Goal: Information Seeking & Learning: Learn about a topic

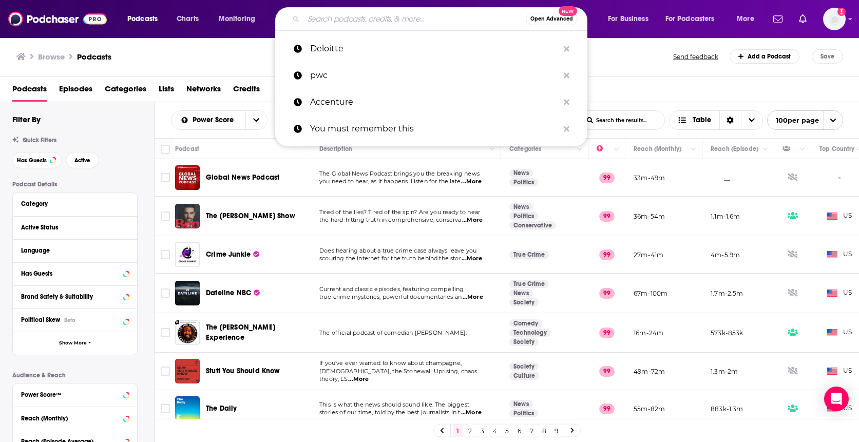
click at [379, 21] on input "Search podcasts, credits, & more..." at bounding box center [414, 19] width 222 height 16
click at [342, 48] on p "Deloitte" at bounding box center [434, 48] width 248 height 27
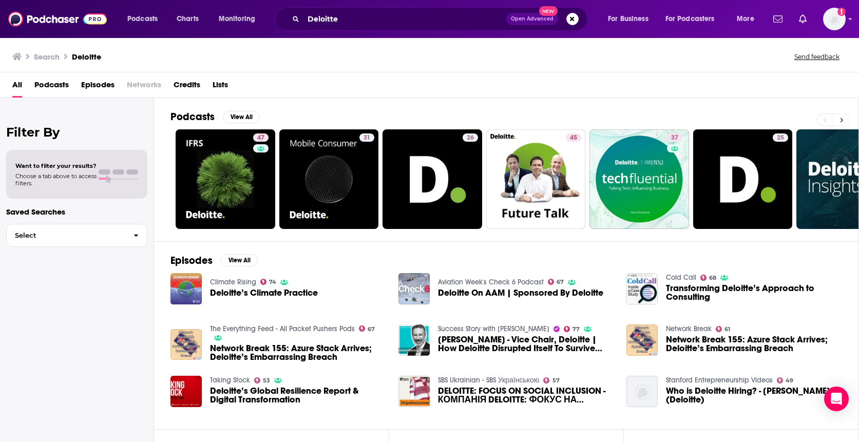
click at [840, 118] on icon at bounding box center [841, 120] width 3 height 5
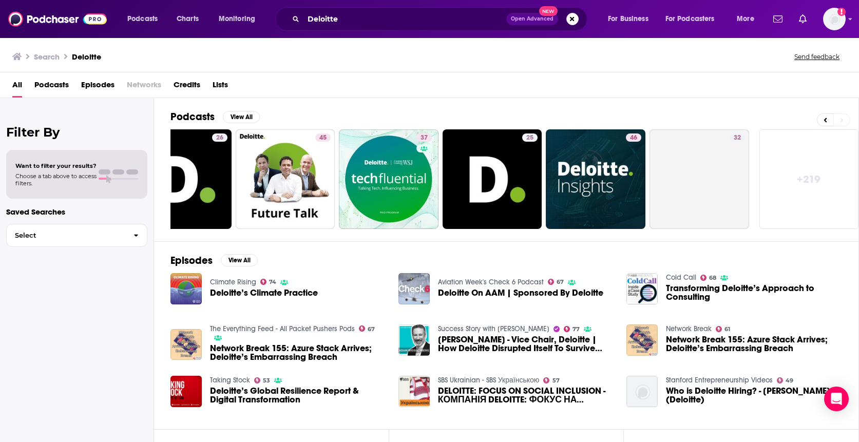
scroll to position [0, 255]
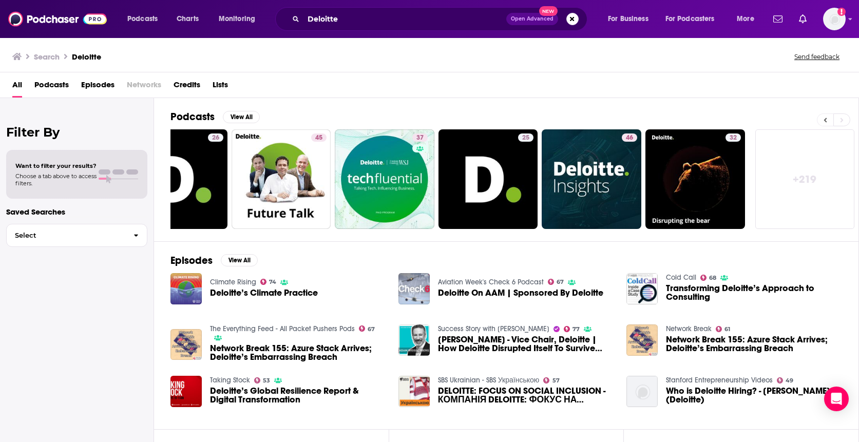
click at [825, 121] on icon at bounding box center [825, 120] width 4 height 7
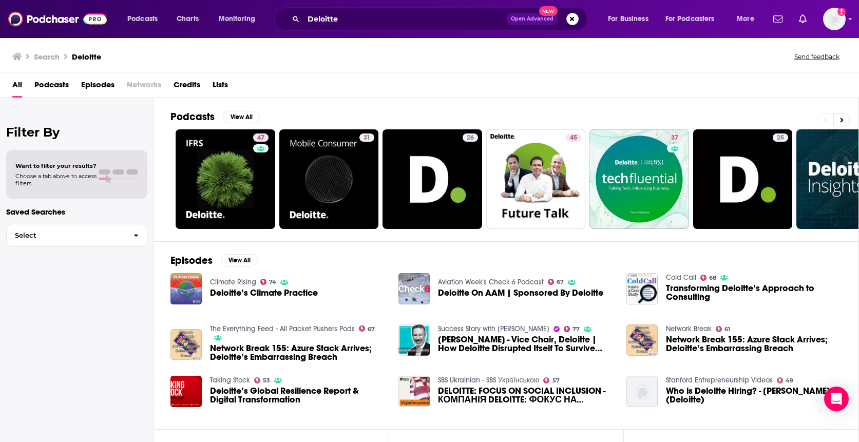
scroll to position [0, 0]
click at [83, 241] on button "Select" at bounding box center [76, 235] width 141 height 23
click at [84, 236] on span "Select" at bounding box center [66, 235] width 119 height 7
click at [51, 87] on span "Podcasts" at bounding box center [51, 86] width 34 height 21
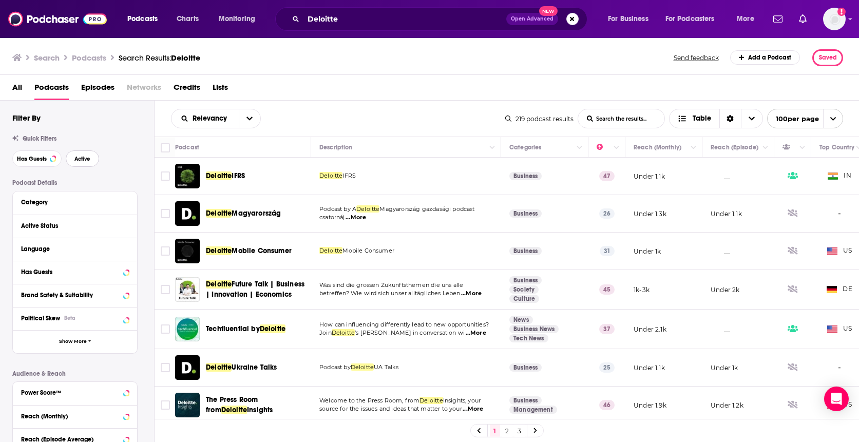
click at [92, 159] on button "Active" at bounding box center [82, 158] width 33 height 16
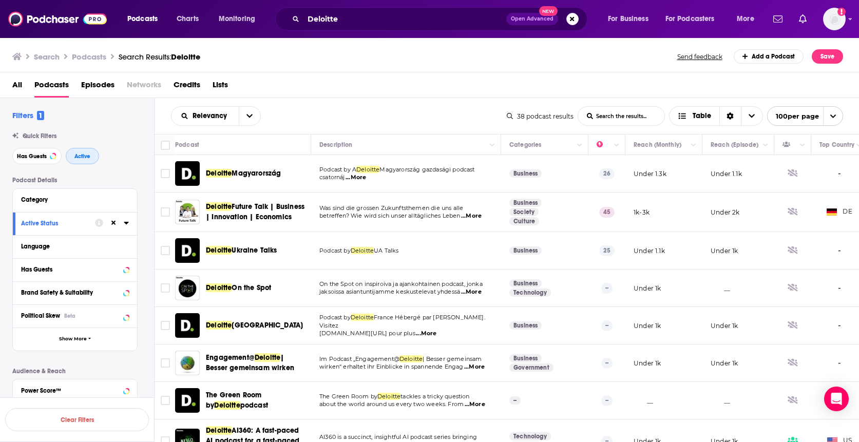
scroll to position [21, 0]
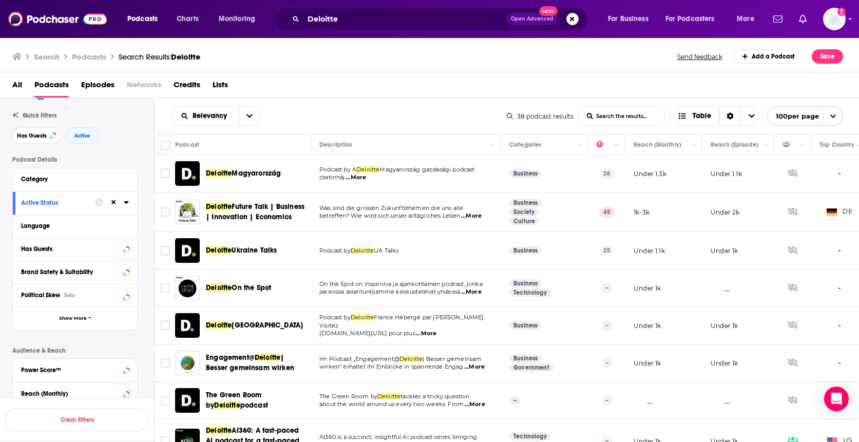
click at [396, 110] on div "Relevancy List Search Input Search the results... Table" at bounding box center [339, 116] width 336 height 20
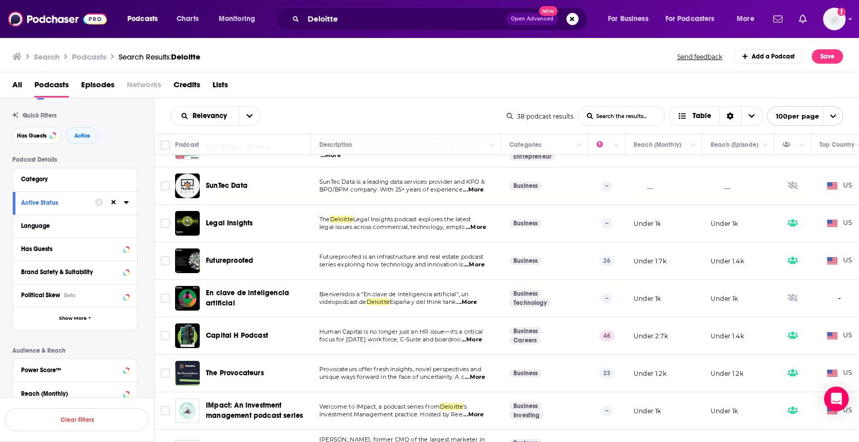
scroll to position [490, 0]
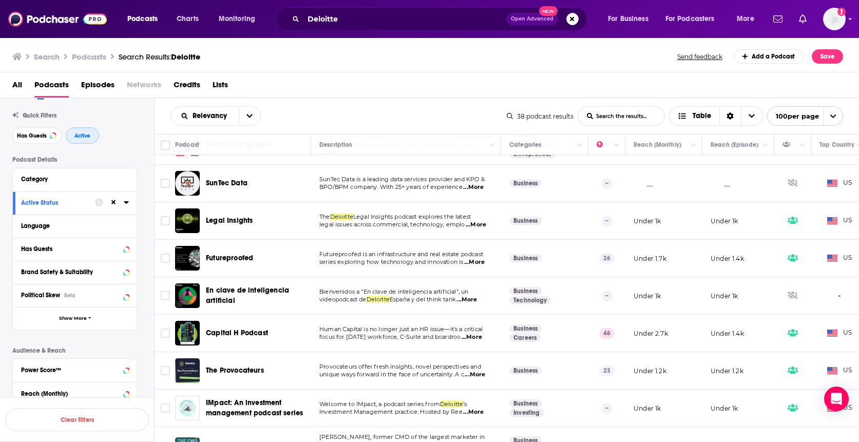
click at [85, 134] on span "Active" at bounding box center [82, 136] width 16 height 6
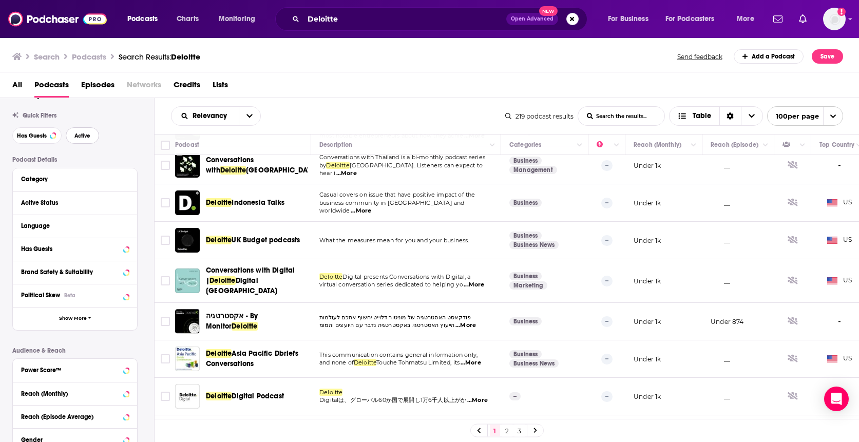
scroll to position [1510, 0]
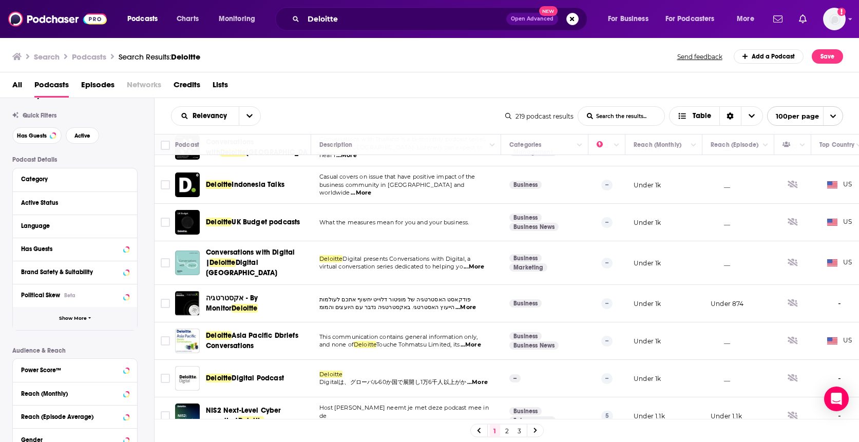
click at [85, 322] on button "Show More" at bounding box center [75, 318] width 124 height 23
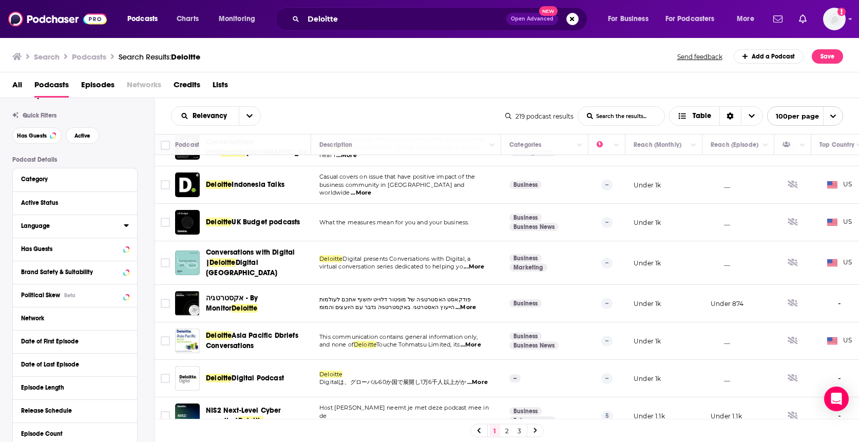
click at [59, 223] on div "Language" at bounding box center [69, 225] width 96 height 7
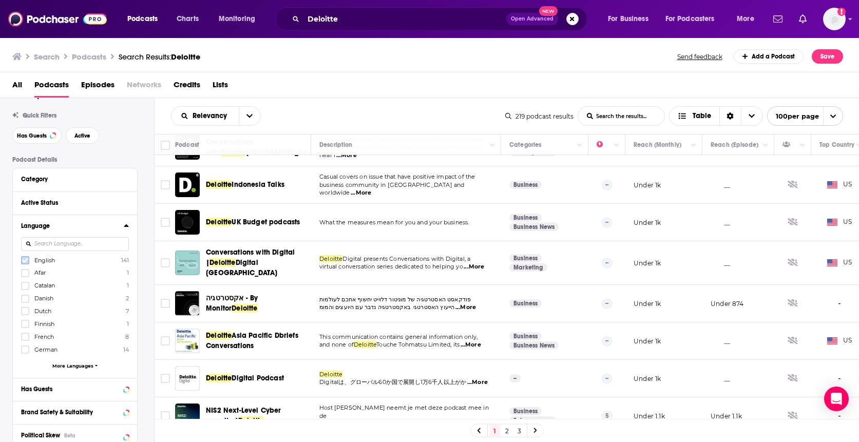
click at [29, 258] on label at bounding box center [25, 260] width 8 height 8
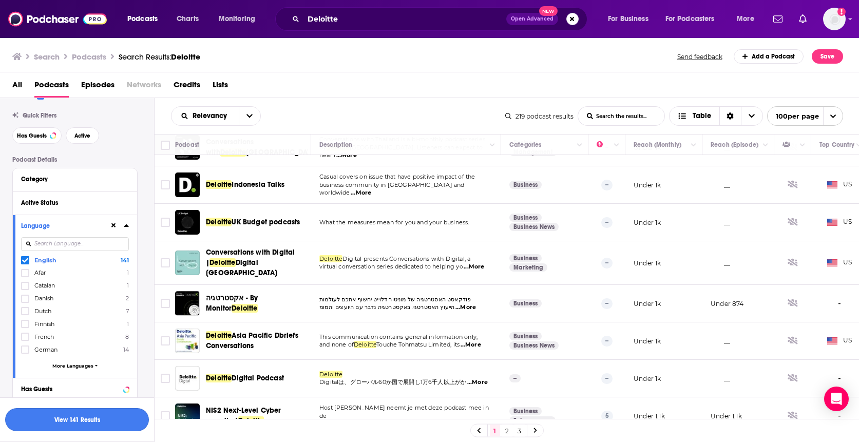
click at [86, 420] on button "View 141 Results" at bounding box center [77, 419] width 144 height 23
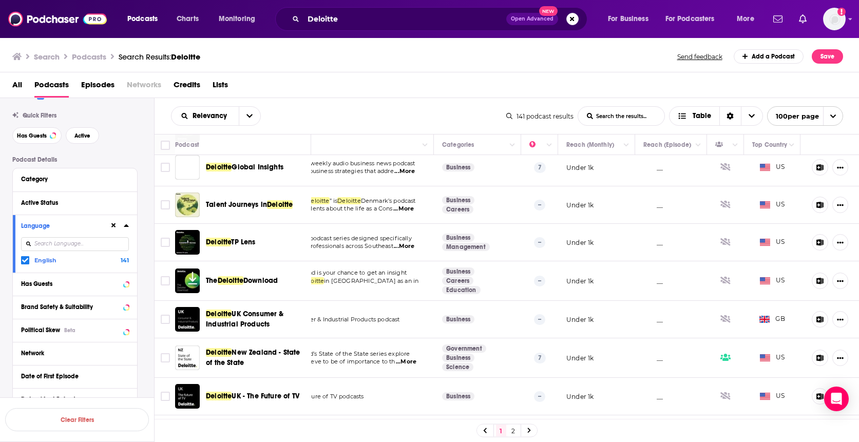
scroll to position [0, 75]
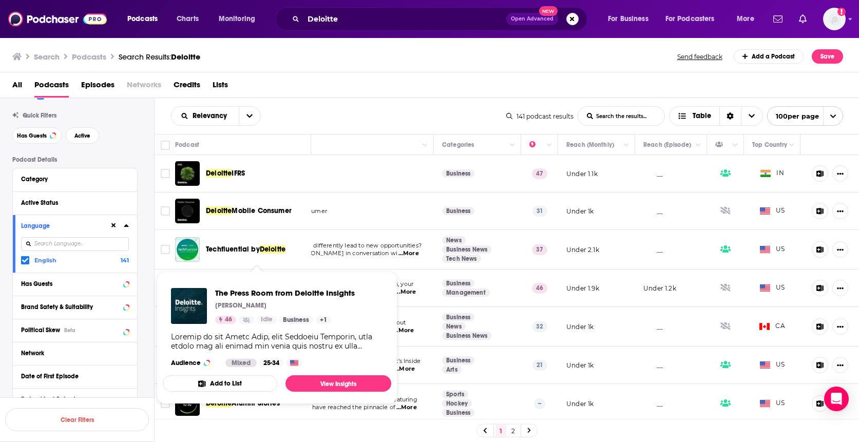
click at [263, 283] on div "The Press Room from Deloitte Insights [PERSON_NAME] 46 Idle Business + 1 Audien…" at bounding box center [277, 327] width 228 height 95
click at [258, 295] on span "The Press Room from Deloitte Insights" at bounding box center [285, 293] width 140 height 10
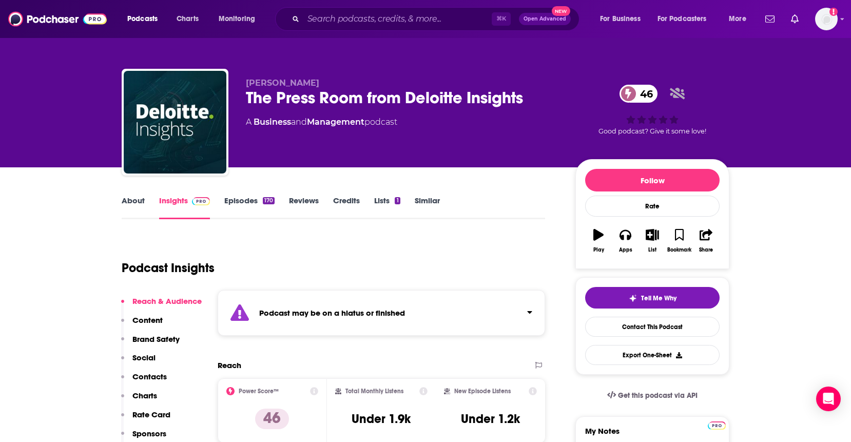
click at [266, 304] on div "Podcast may be on a hiatus or finished" at bounding box center [382, 313] width 328 height 46
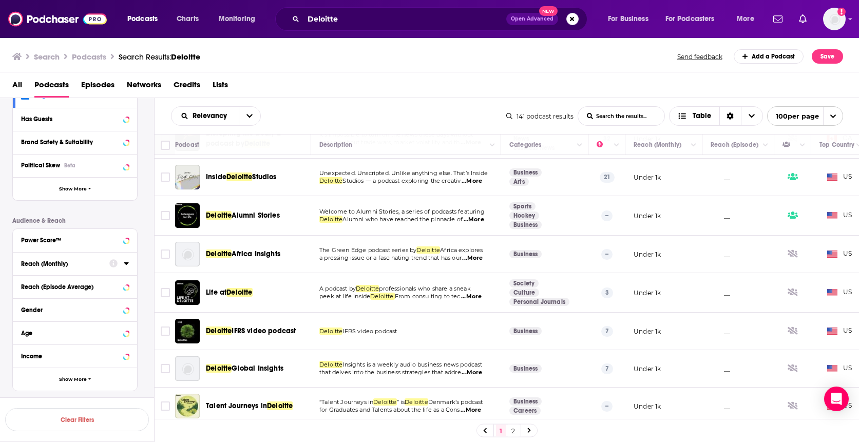
scroll to position [130, 0]
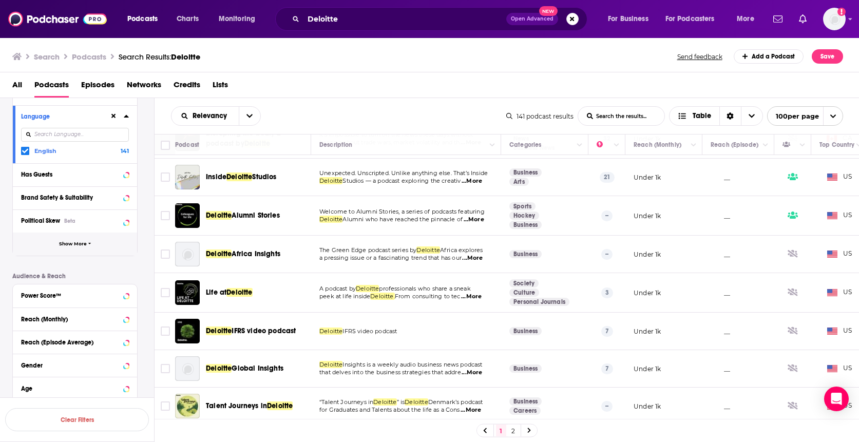
click at [66, 242] on span "Show More" at bounding box center [73, 244] width 28 height 6
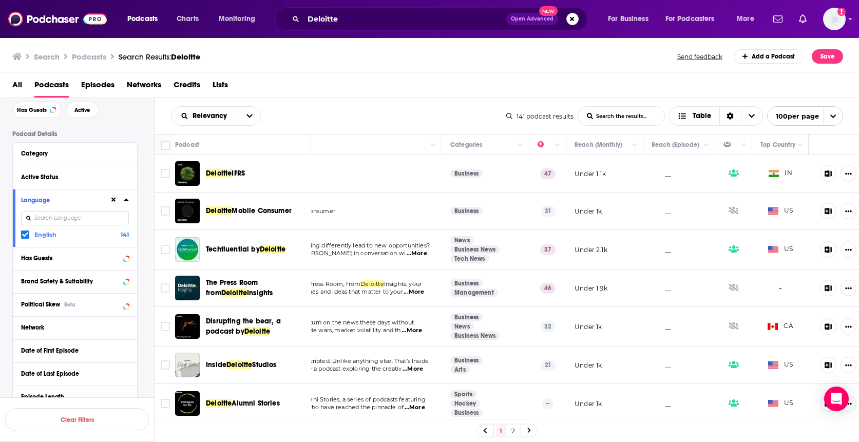
scroll to position [0, 75]
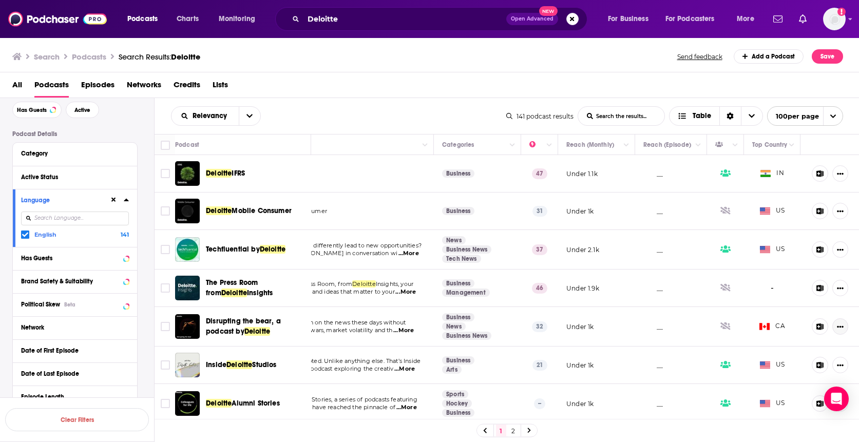
click at [837, 326] on icon "Show More Button" at bounding box center [840, 326] width 7 height 7
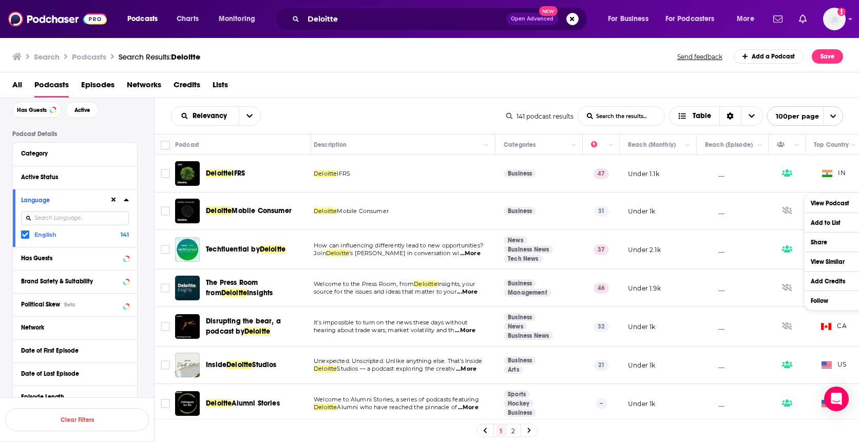
scroll to position [0, 0]
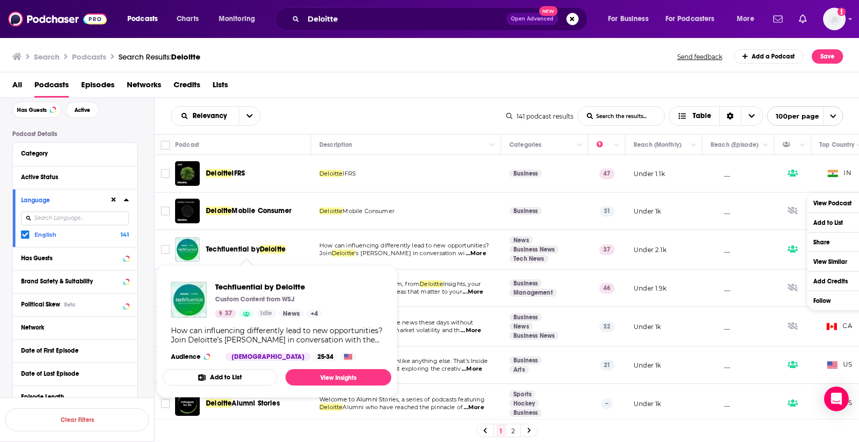
click at [254, 248] on span "Techfluential by" at bounding box center [233, 249] width 54 height 9
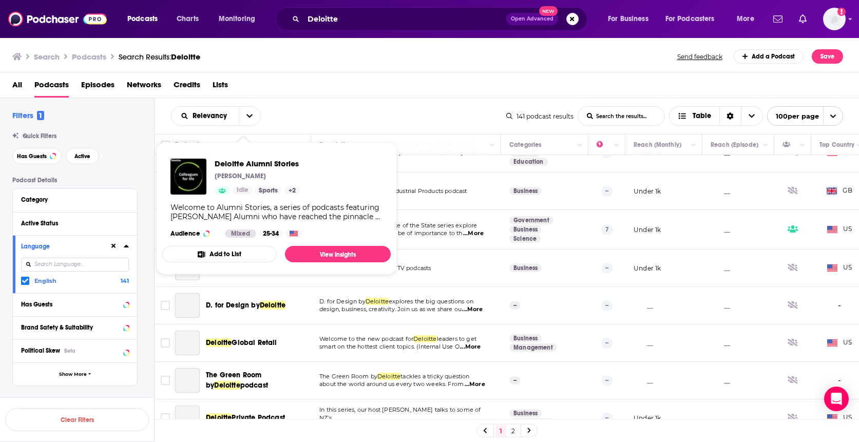
scroll to position [530, 0]
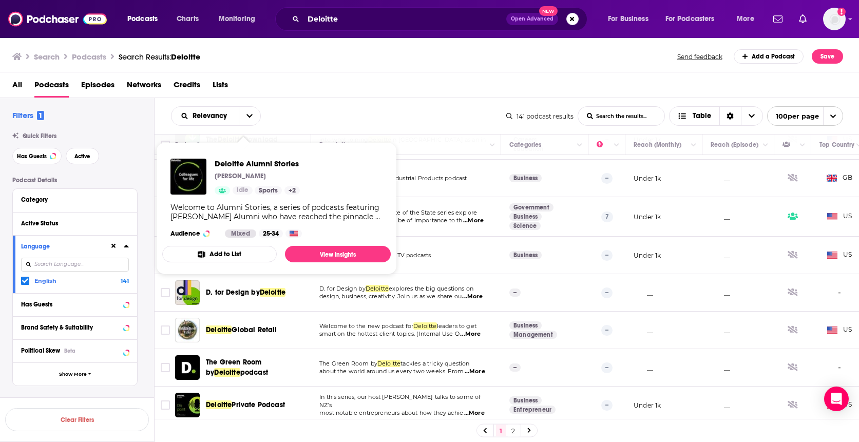
click at [404, 109] on div "Relevancy List Search Input Search the results... Table" at bounding box center [338, 116] width 335 height 20
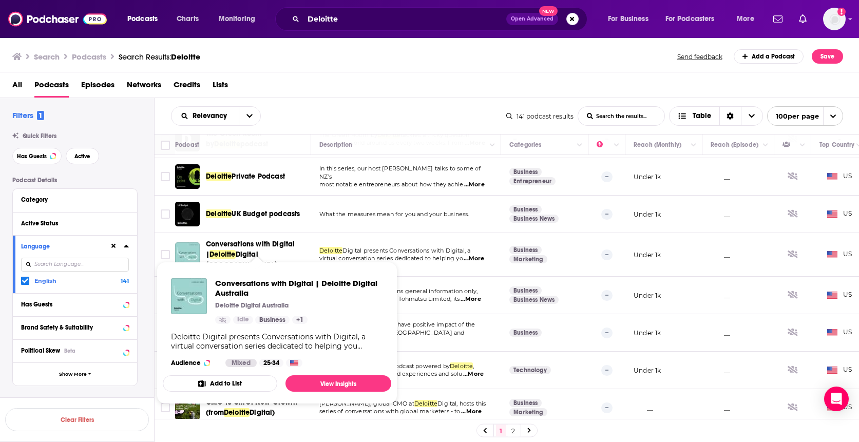
scroll to position [756, 0]
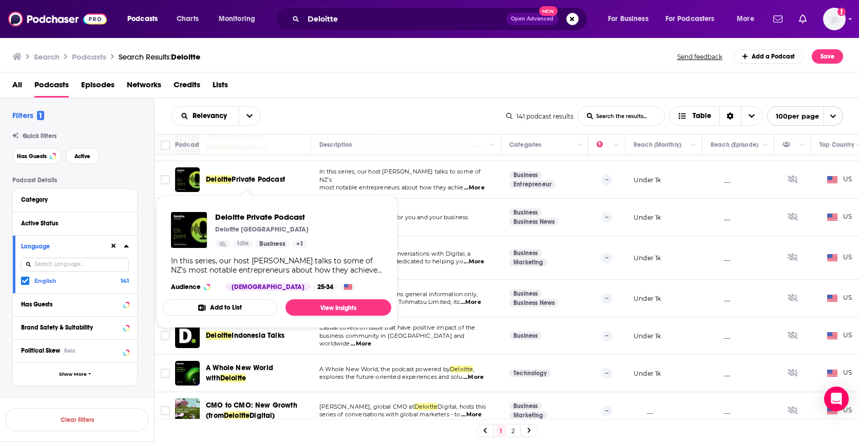
click at [262, 178] on span "Private Podcast" at bounding box center [258, 179] width 53 height 9
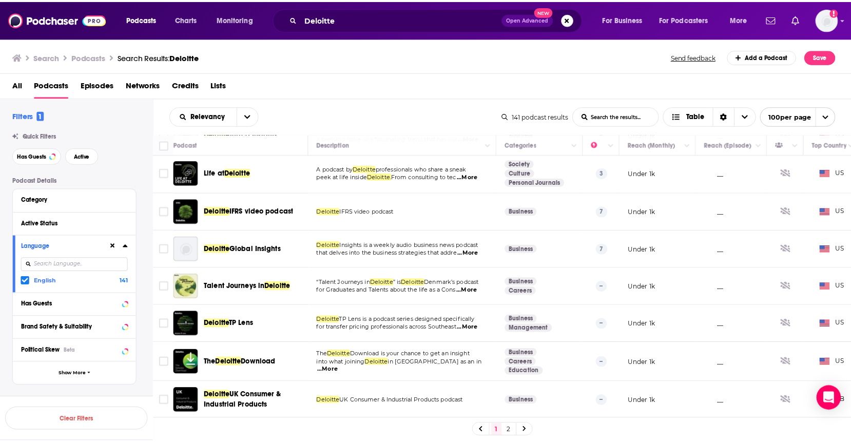
scroll to position [308, 0]
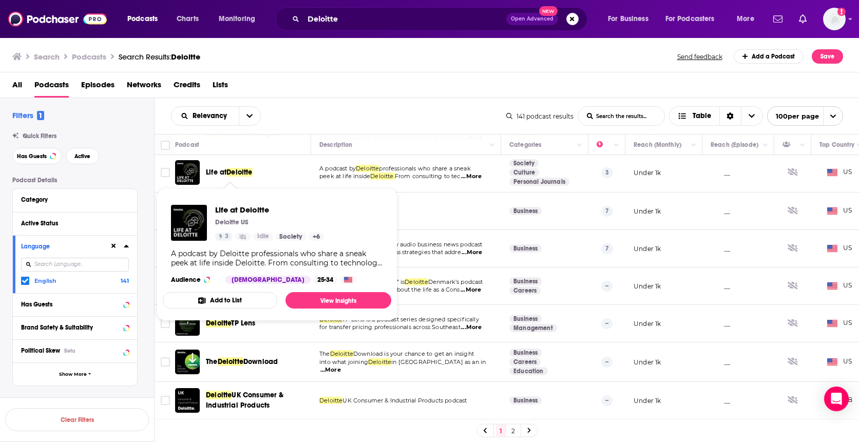
click at [237, 174] on span "Deloitte" at bounding box center [239, 172] width 26 height 9
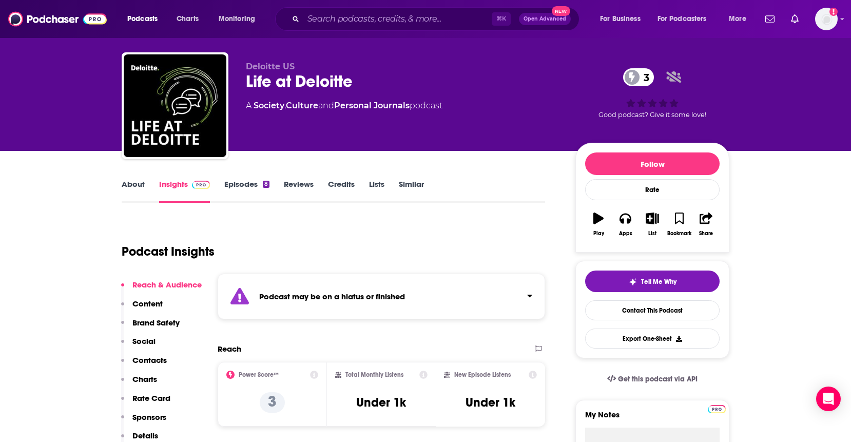
scroll to position [52, 0]
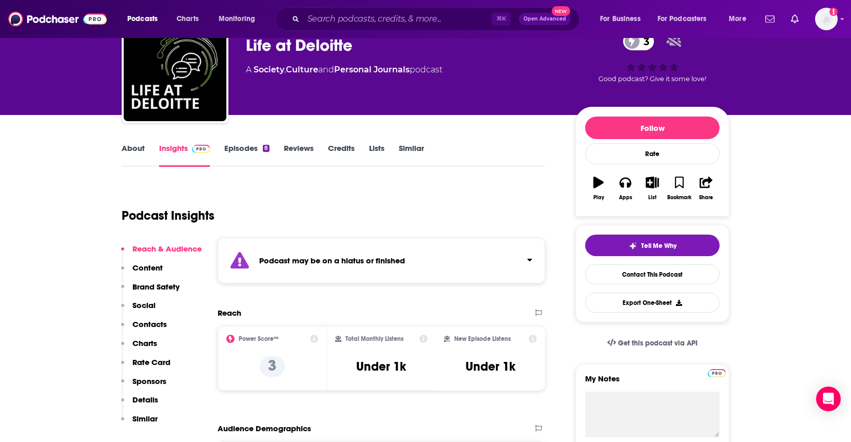
click at [481, 263] on div "Podcast may be on a hiatus or finished" at bounding box center [382, 261] width 328 height 46
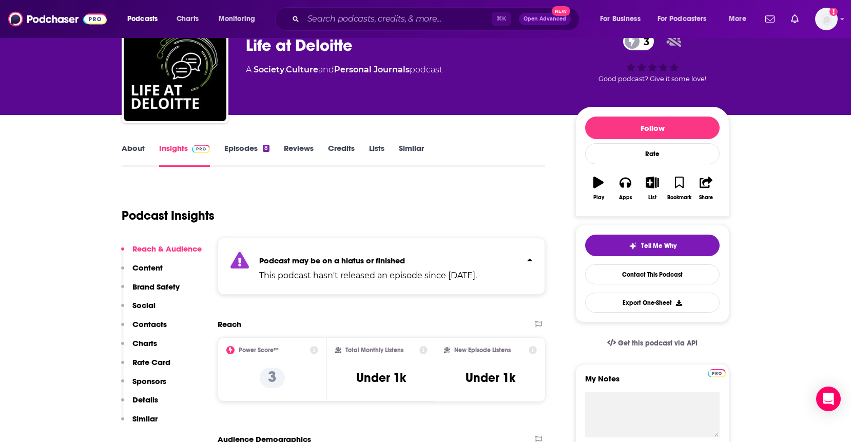
click at [477, 263] on p "Podcast may be on a hiatus or finished" at bounding box center [368, 261] width 218 height 10
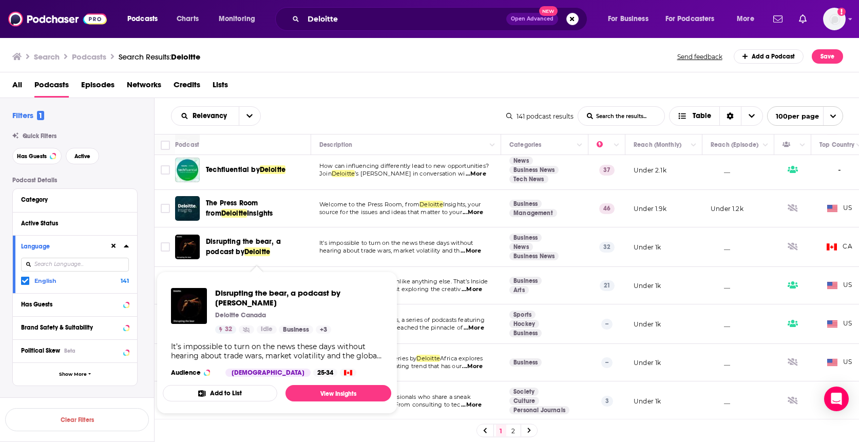
scroll to position [82, 0]
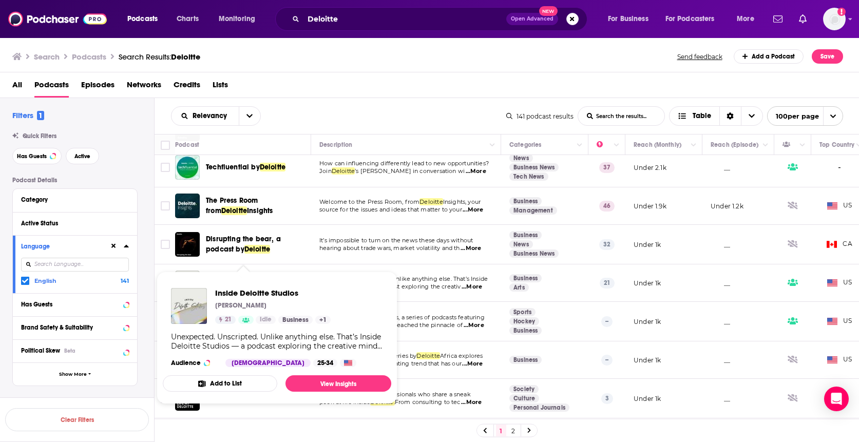
click at [258, 280] on div "Inside Deloitte Studios [PERSON_NAME] 21 Idle Business + 1 Unexpected. Unscript…" at bounding box center [277, 327] width 228 height 95
click at [234, 292] on span "Inside Deloitte Studios" at bounding box center [273, 293] width 116 height 10
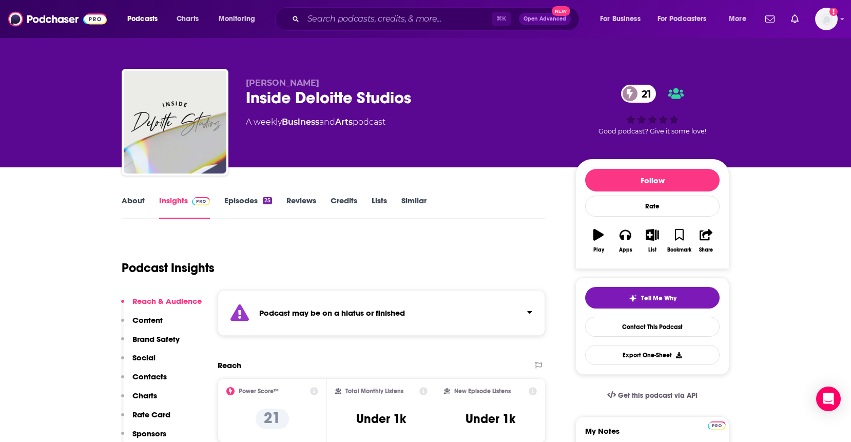
click at [303, 312] on strong "Podcast may be on a hiatus or finished" at bounding box center [332, 313] width 146 height 10
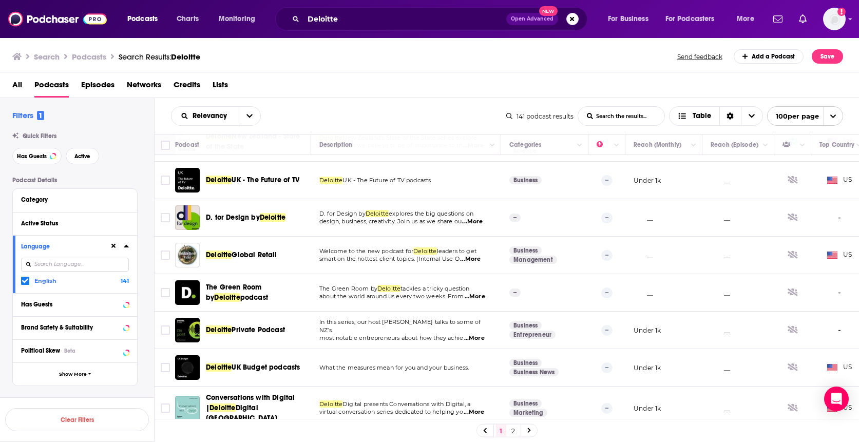
scroll to position [614, 0]
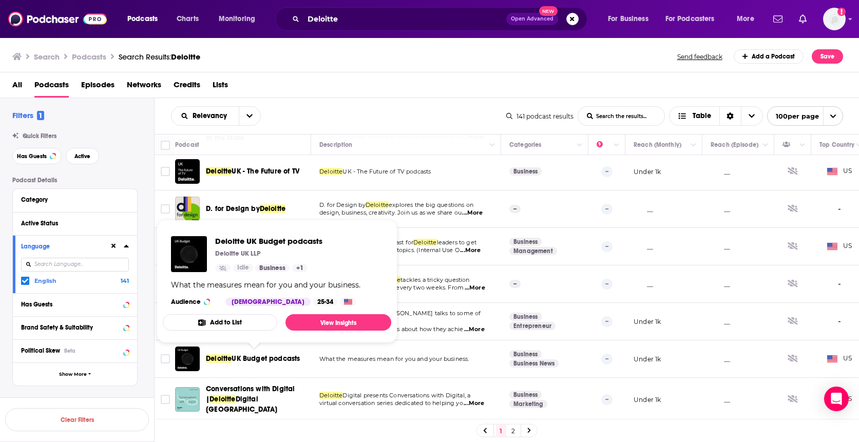
click at [338, 124] on div "Relevancy List Search Input Search the results... Table" at bounding box center [338, 116] width 335 height 20
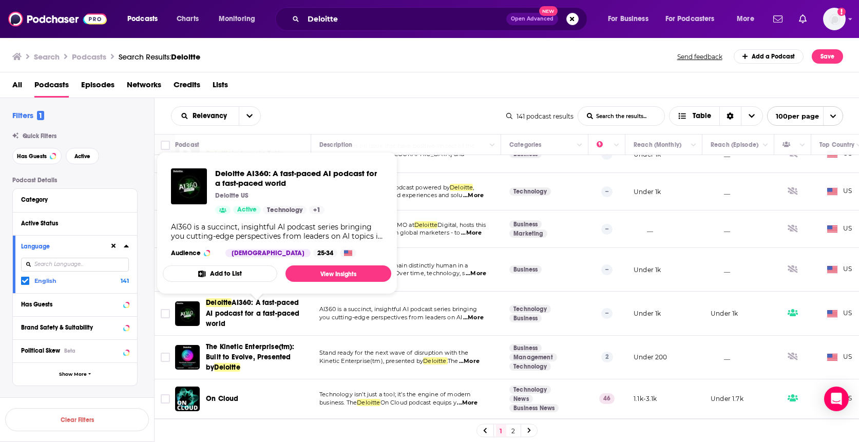
scroll to position [1024, 0]
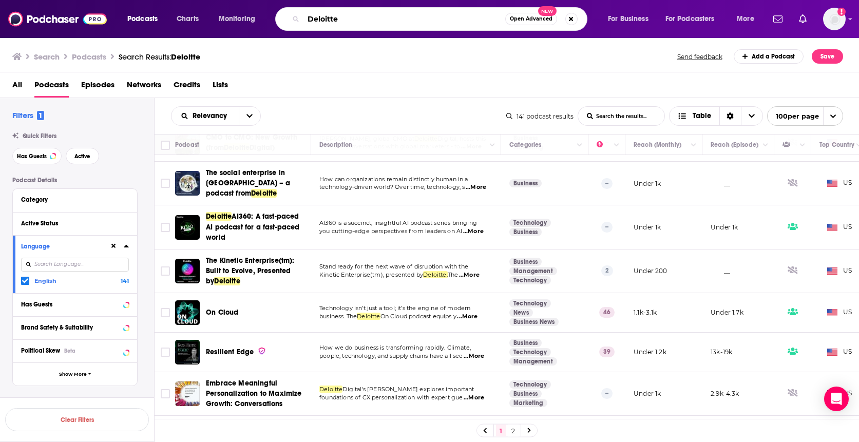
click at [366, 21] on input "Deloitte" at bounding box center [404, 19] width 202 height 16
drag, startPoint x: 366, startPoint y: 21, endPoint x: 303, endPoint y: 18, distance: 62.2
click at [303, 18] on input "Deloitte" at bounding box center [404, 19] width 202 height 16
type input "x"
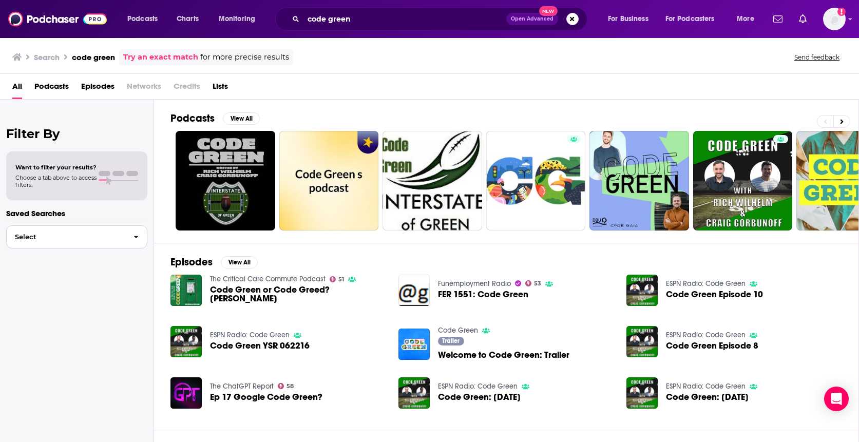
click at [125, 243] on span "button" at bounding box center [136, 237] width 22 height 22
click at [359, 17] on input "code green" at bounding box center [404, 19] width 203 height 16
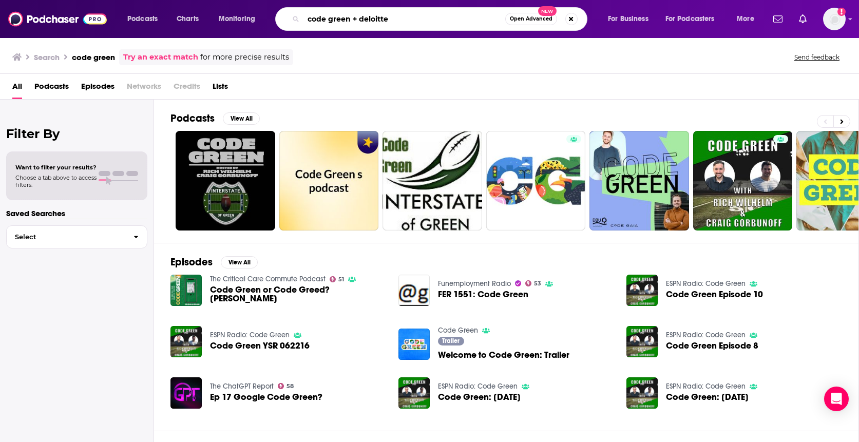
type input "code green + deloitte"
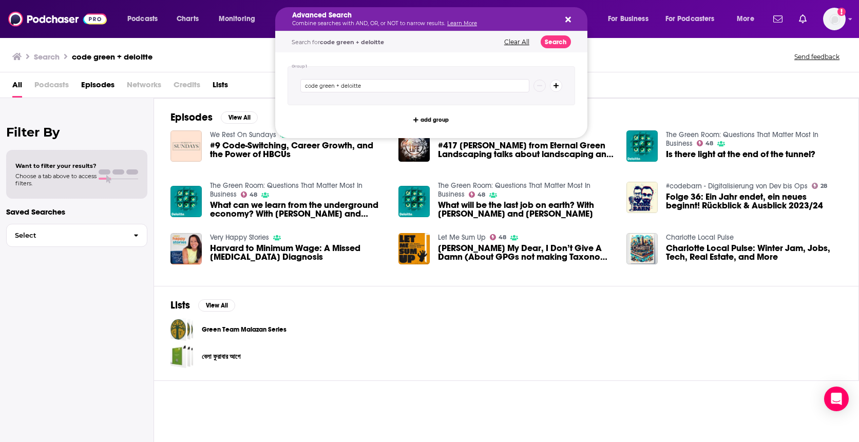
drag, startPoint x: 397, startPoint y: 17, endPoint x: 297, endPoint y: 20, distance: 100.6
click at [512, 42] on button "Clear All" at bounding box center [516, 42] width 31 height 7
click at [239, 59] on div "Search code green + deloitte Send feedback" at bounding box center [427, 56] width 830 height 14
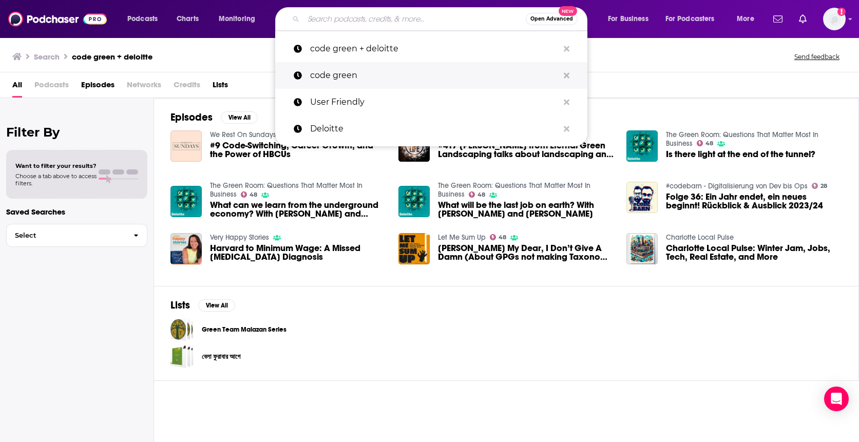
click at [345, 72] on p "code green" at bounding box center [434, 75] width 248 height 27
type input "code green"
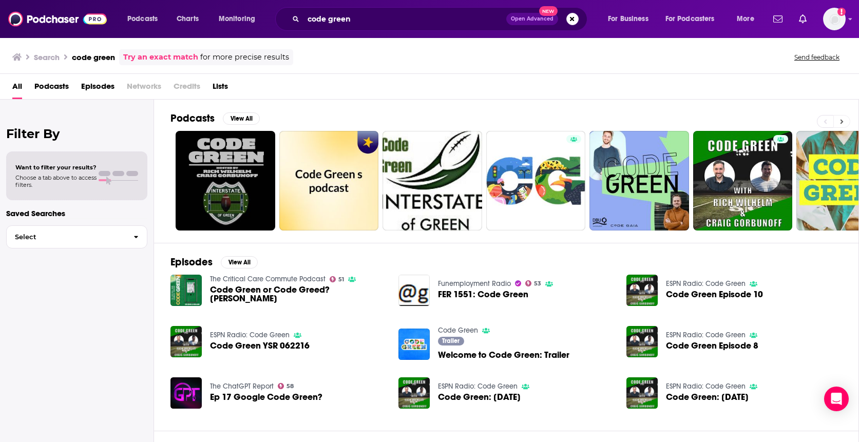
click at [842, 118] on icon at bounding box center [842, 121] width 4 height 7
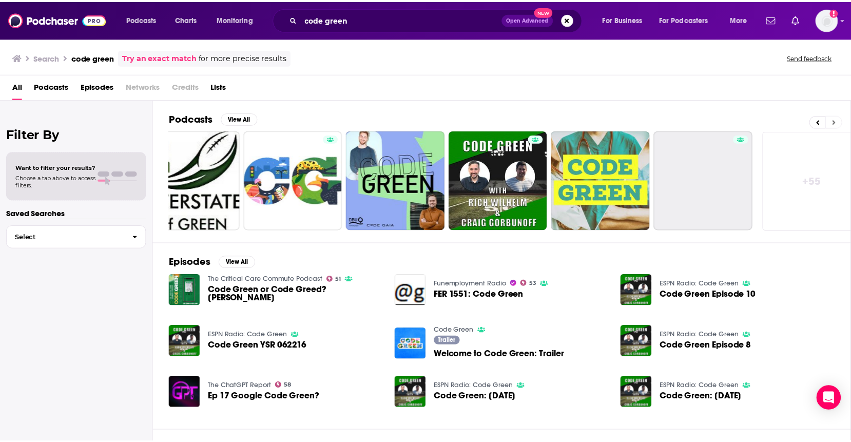
scroll to position [0, 255]
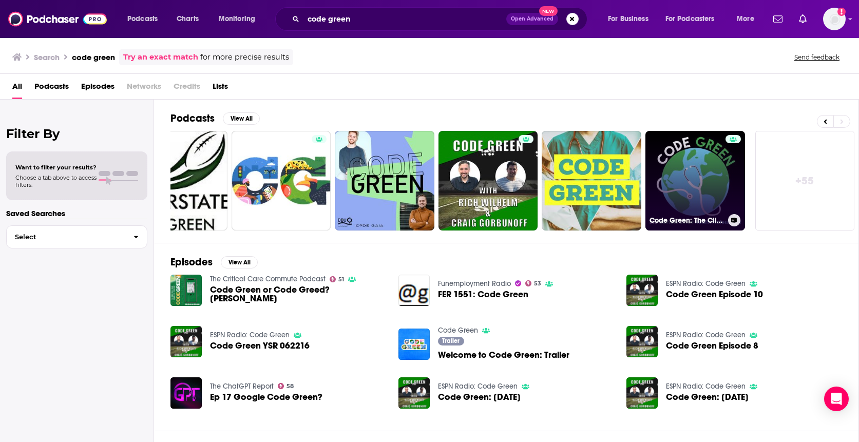
click at [694, 172] on link "Code Green: The Climate-Smart Health Professional" at bounding box center [695, 181] width 100 height 100
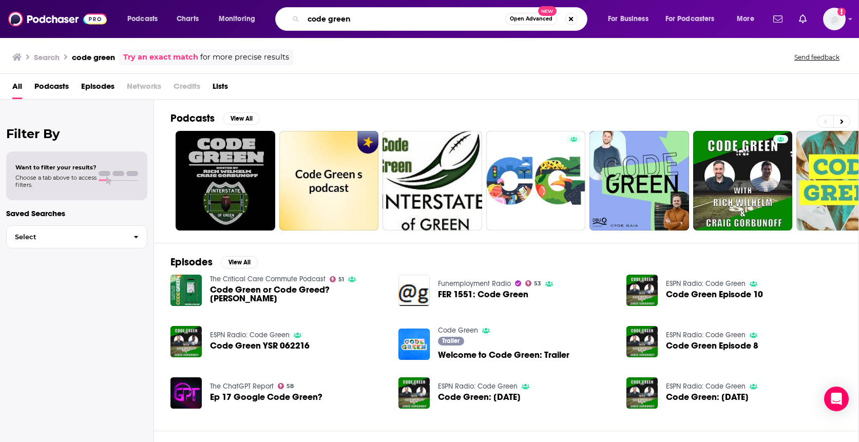
drag, startPoint x: 415, startPoint y: 16, endPoint x: 286, endPoint y: 19, distance: 128.4
click at [286, 19] on div "code green Open Advanced New" at bounding box center [431, 19] width 312 height 24
type input "Wall Street Journal"
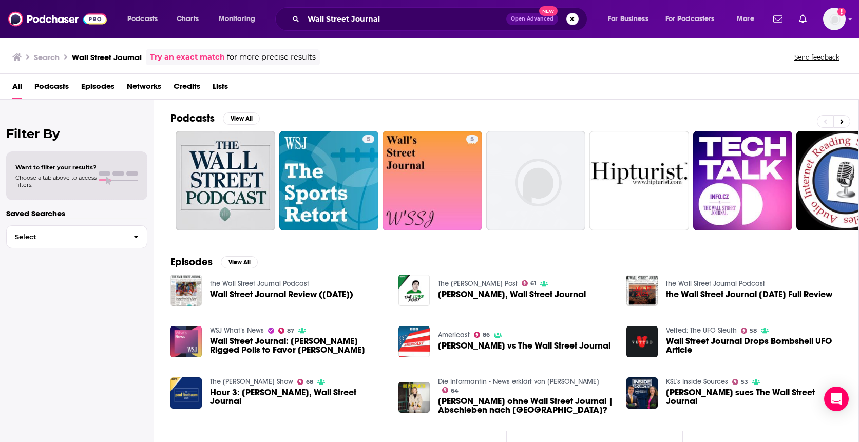
click at [41, 88] on span "Podcasts" at bounding box center [51, 88] width 34 height 21
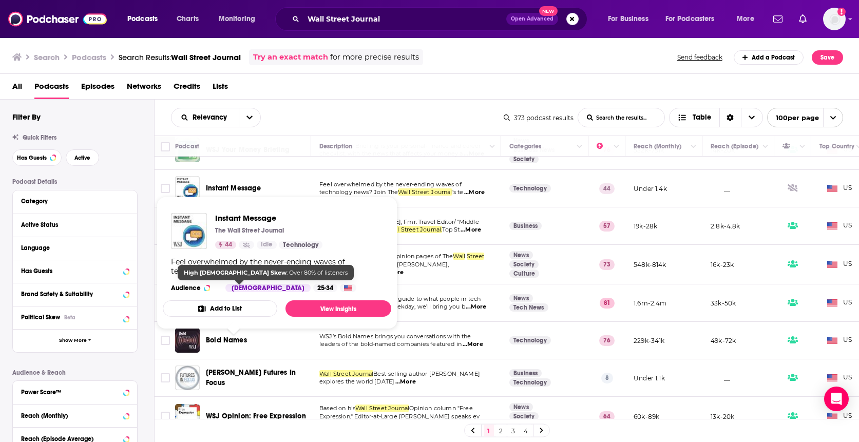
scroll to position [412, 0]
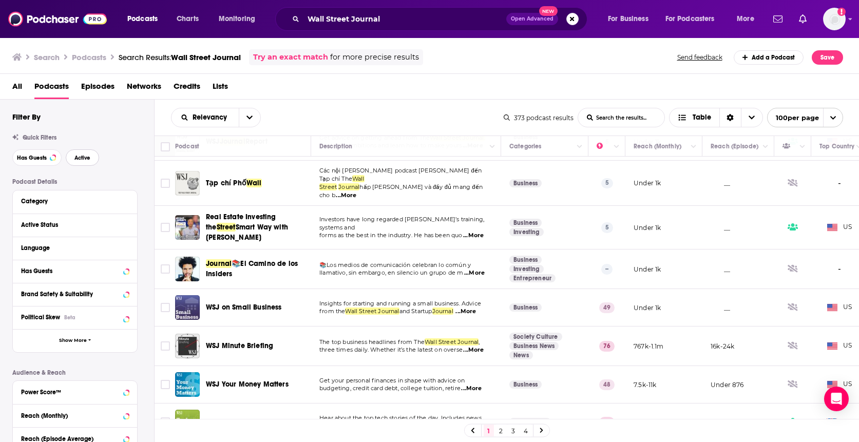
click at [90, 154] on button "Active" at bounding box center [82, 157] width 33 height 16
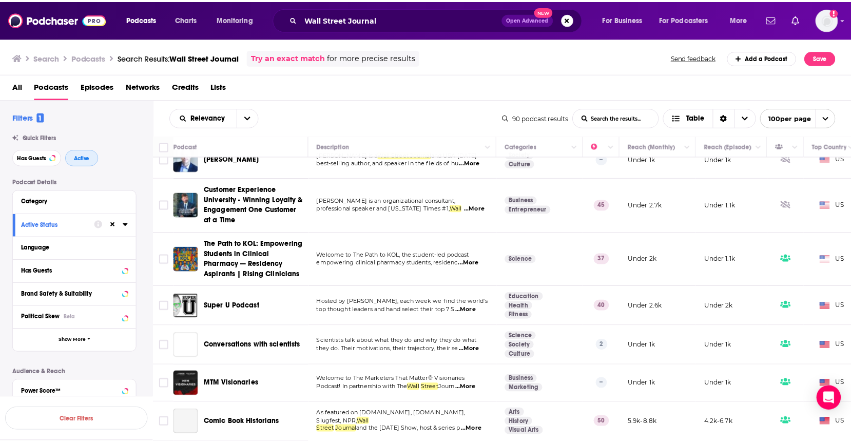
scroll to position [1000, 0]
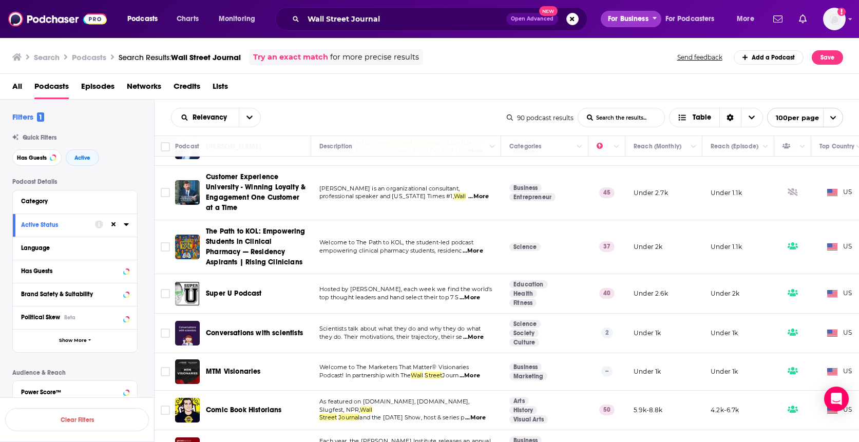
click at [617, 21] on span "For Business" at bounding box center [628, 19] width 41 height 14
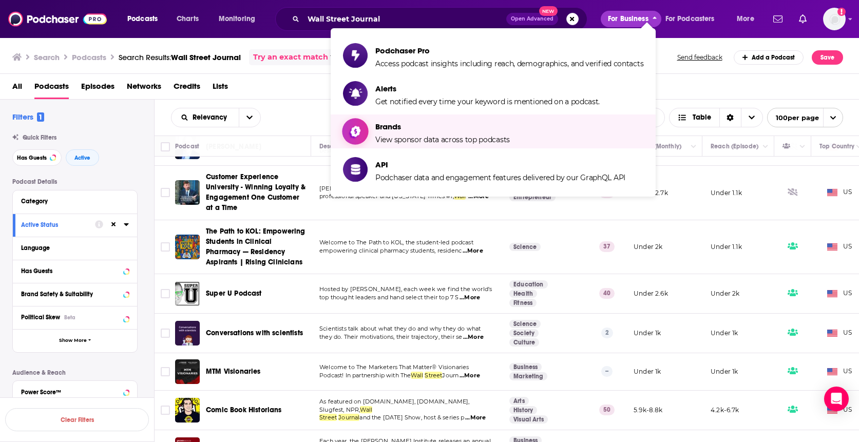
click at [396, 138] on span "View sponsor data across top podcasts" at bounding box center [442, 139] width 135 height 9
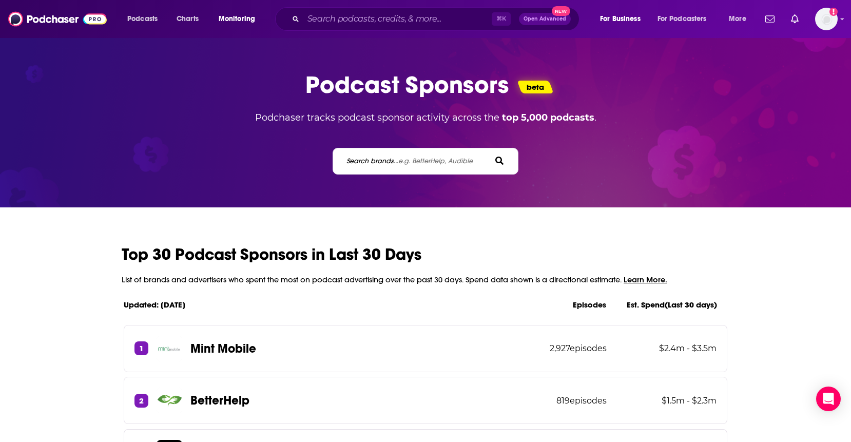
click at [398, 158] on span "e.g. BetterHelp, Audible" at bounding box center [435, 161] width 74 height 9
click at [398, 158] on input "Search brands... e.g. BetterHelp, Audible" at bounding box center [392, 161] width 92 height 11
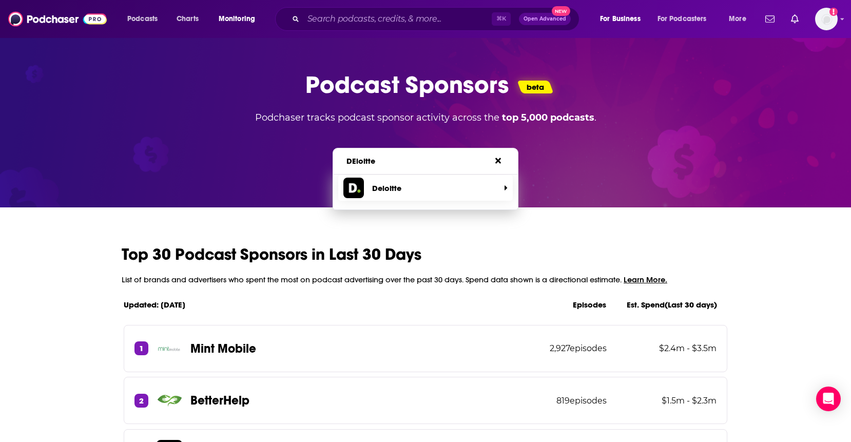
type input "DEloitte"
click at [390, 188] on p "Deloitte" at bounding box center [386, 188] width 29 height 10
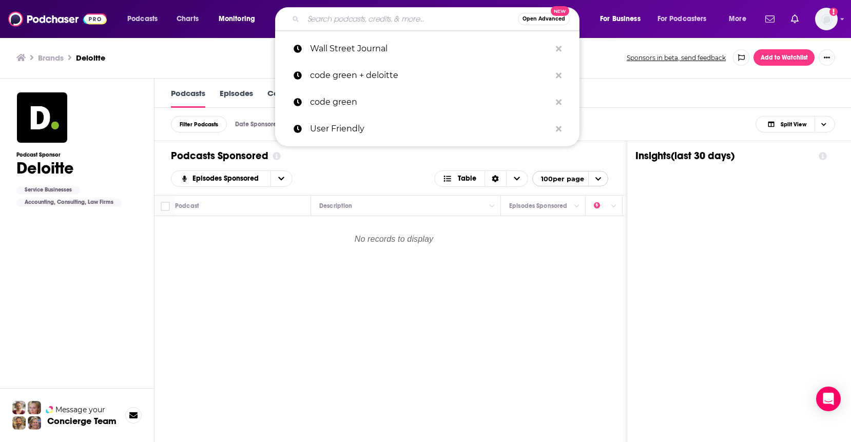
click at [387, 20] on input "Search podcasts, credits, & more..." at bounding box center [410, 19] width 215 height 16
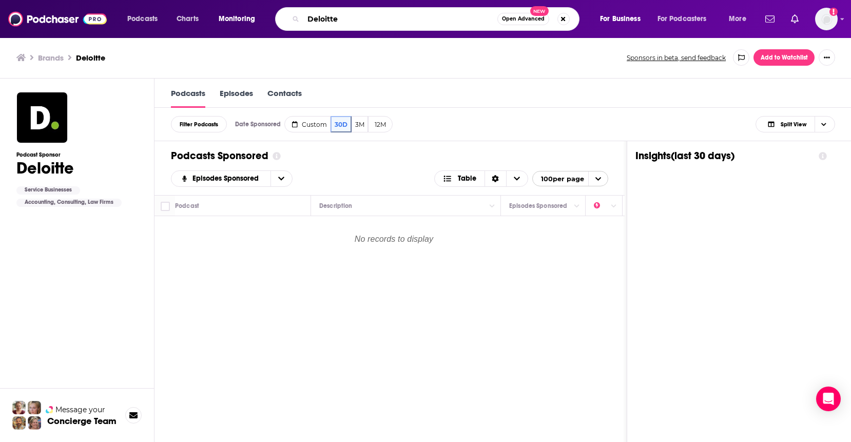
type input "Deloitte"
click at [236, 90] on link "Episodes" at bounding box center [236, 98] width 33 height 20
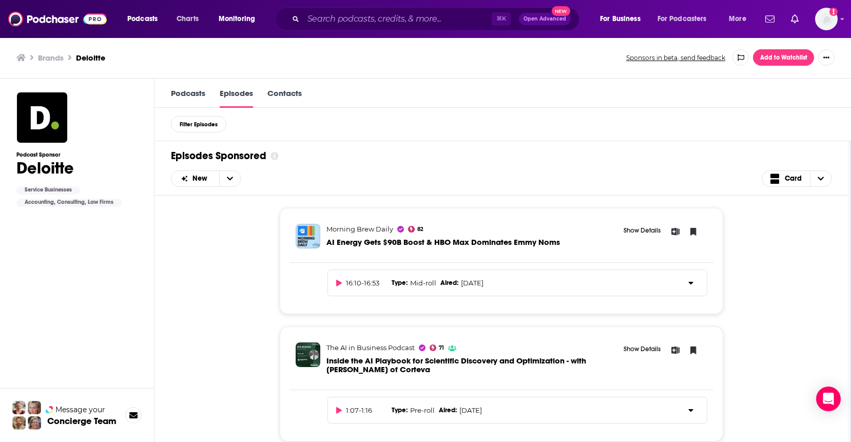
scroll to position [1, 0]
click at [214, 254] on div "Morning Brew Daily 82 AI Energy Gets $90B Boost & HBO Max Dominates Emmy Noms S…" at bounding box center [501, 318] width 661 height 247
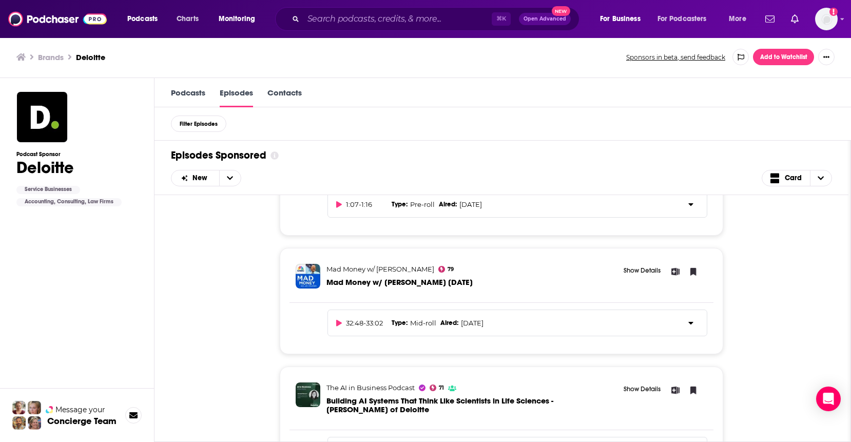
scroll to position [226, 0]
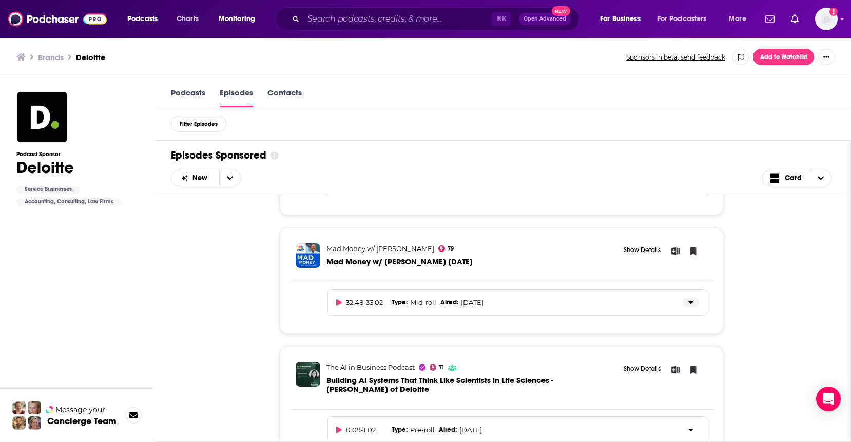
click at [691, 302] on icon at bounding box center [690, 302] width 5 height 8
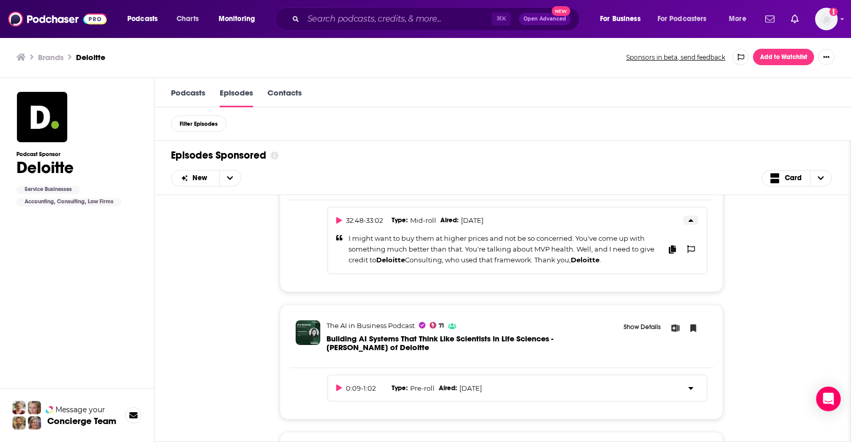
scroll to position [329, 0]
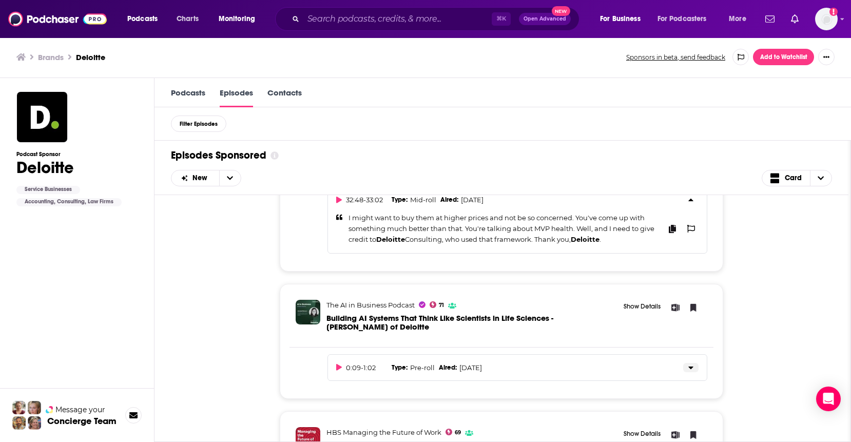
click at [687, 370] on button at bounding box center [690, 367] width 15 height 9
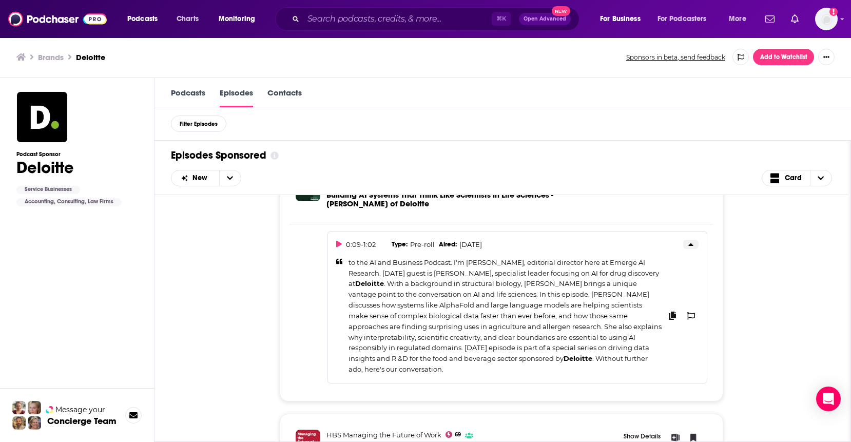
scroll to position [472, 0]
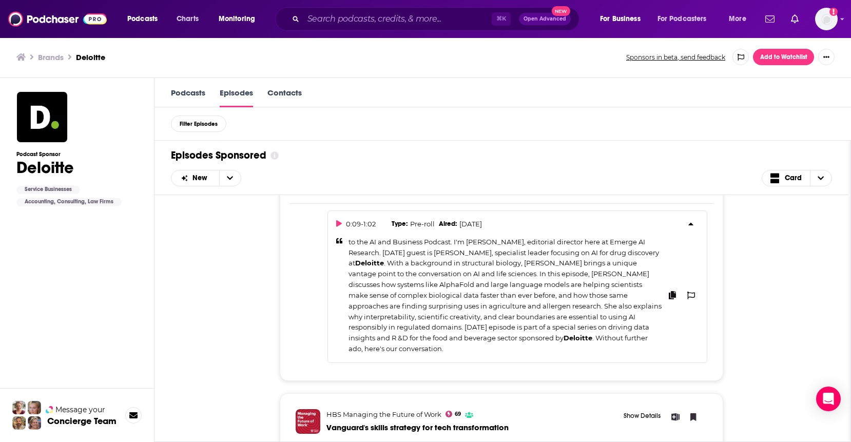
click at [202, 279] on div "Morning Brew Daily 82 AI Energy Gets $90B Boost & HBO Max Dominates Emmy Noms S…" at bounding box center [501, 318] width 661 height 247
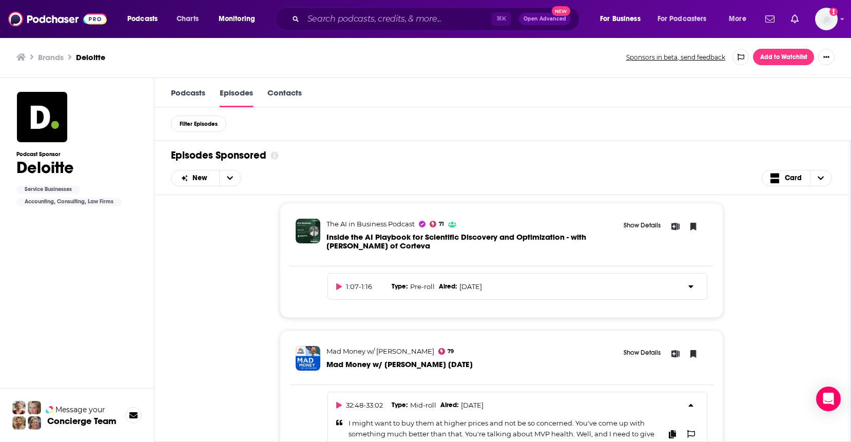
scroll to position [103, 0]
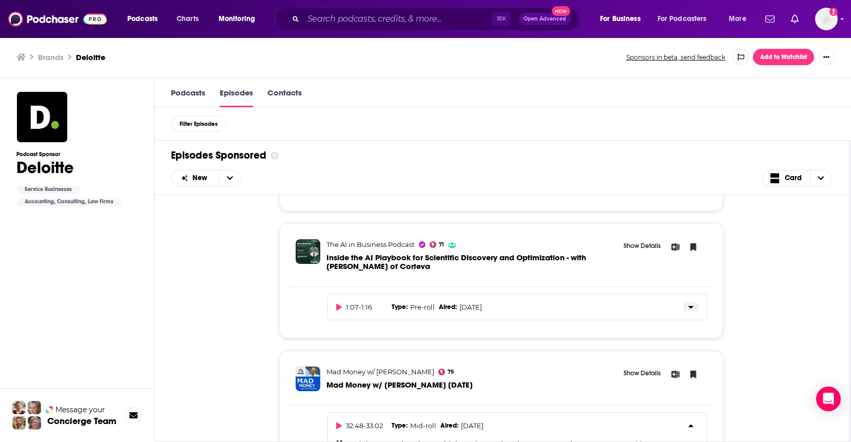
click at [692, 308] on icon at bounding box center [690, 307] width 5 height 3
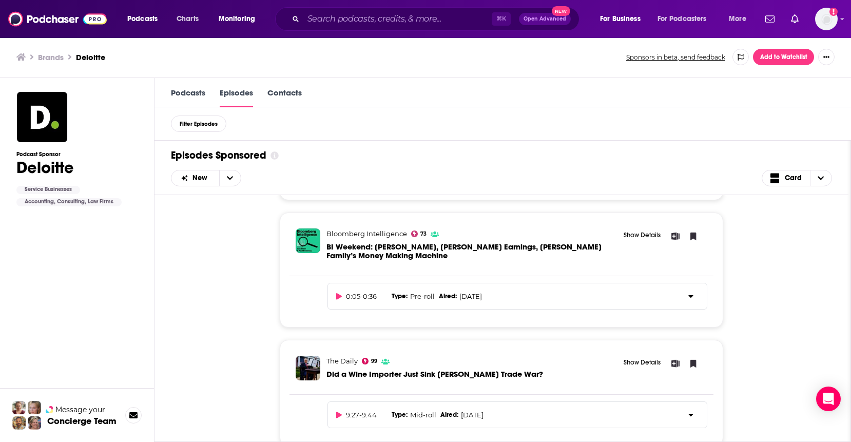
scroll to position [821, 0]
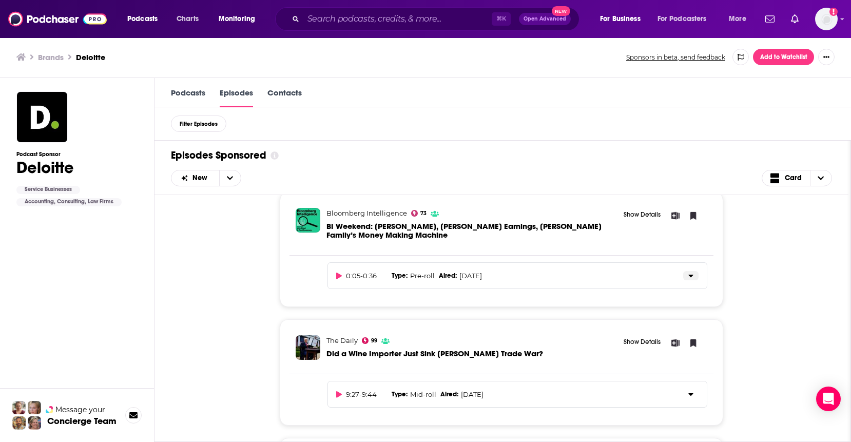
click at [693, 275] on icon at bounding box center [690, 276] width 5 height 8
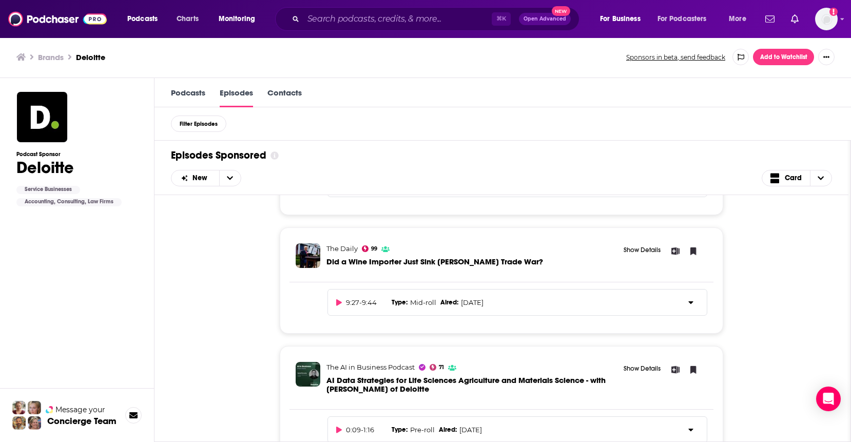
scroll to position [1006, 0]
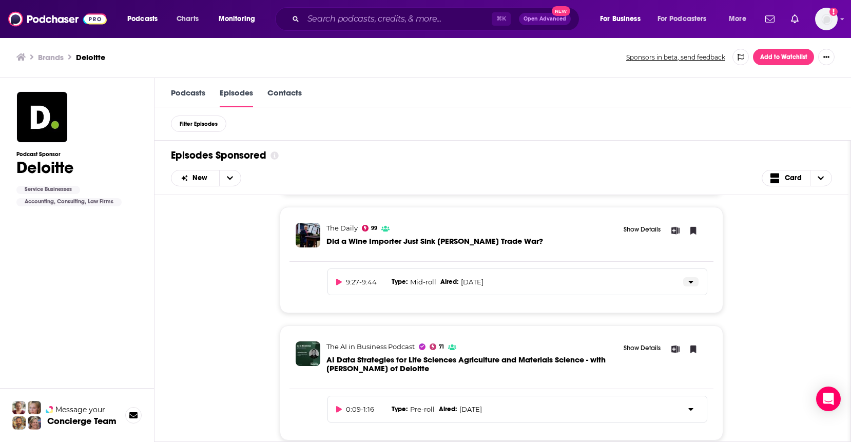
click at [690, 285] on icon at bounding box center [690, 282] width 5 height 8
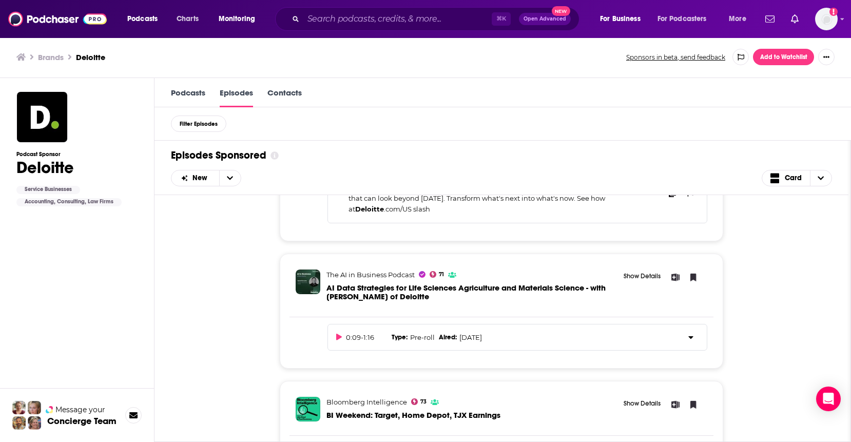
scroll to position [1150, 0]
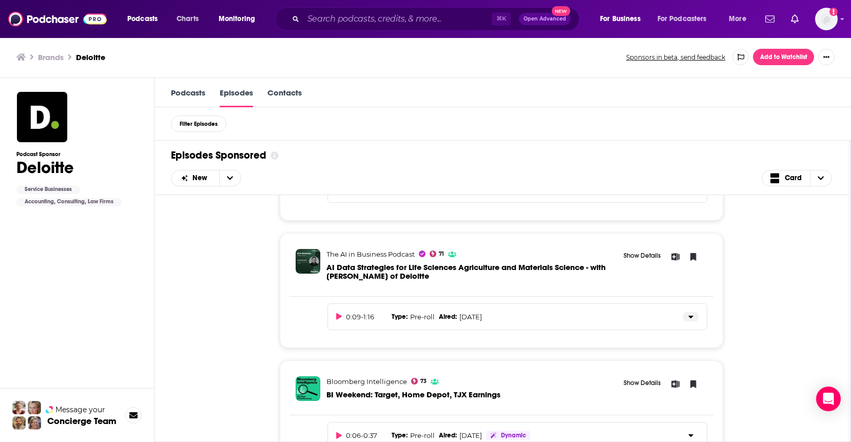
click at [689, 321] on icon at bounding box center [690, 317] width 5 height 8
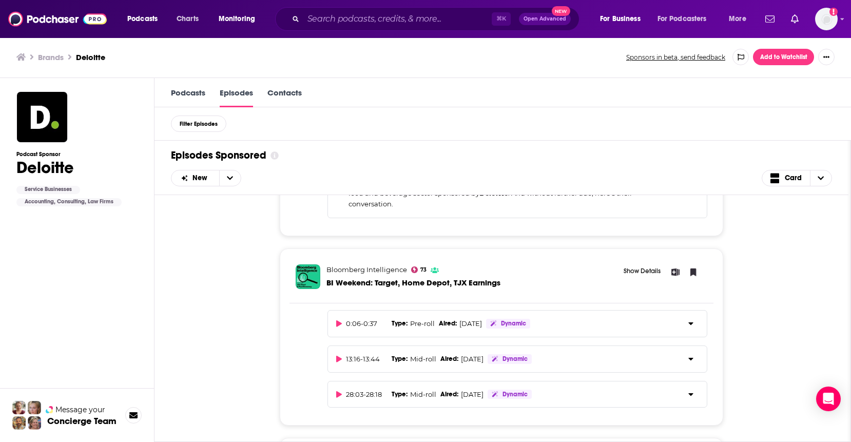
scroll to position [1376, 0]
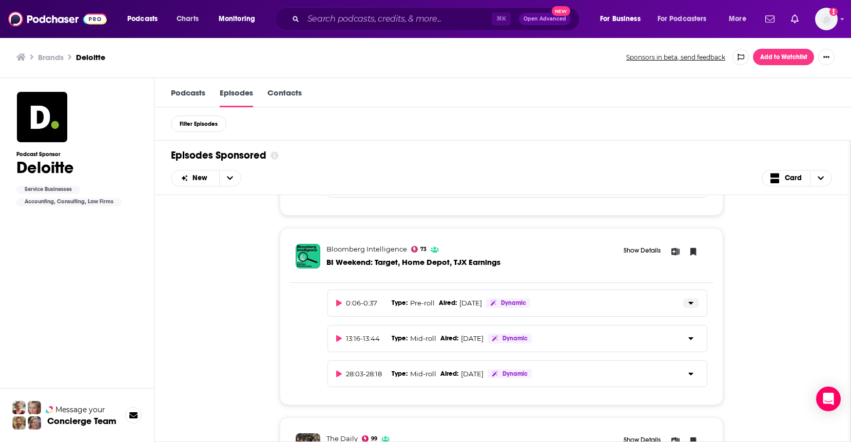
click at [689, 299] on icon at bounding box center [690, 303] width 5 height 8
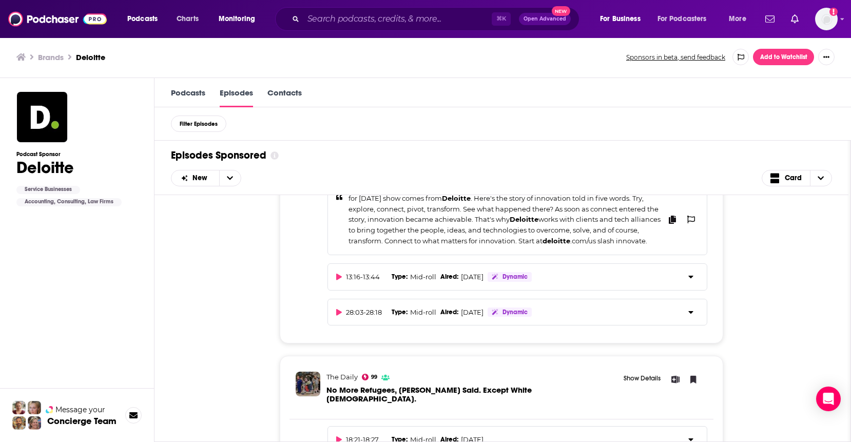
scroll to position [1520, 0]
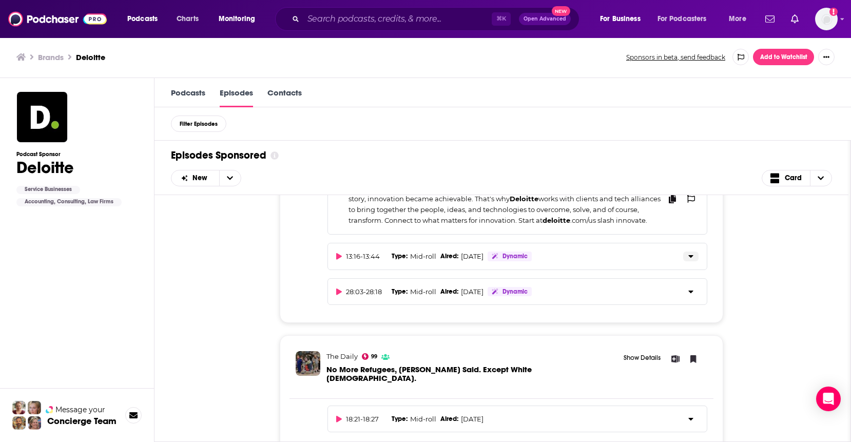
click at [691, 255] on icon at bounding box center [690, 256] width 5 height 3
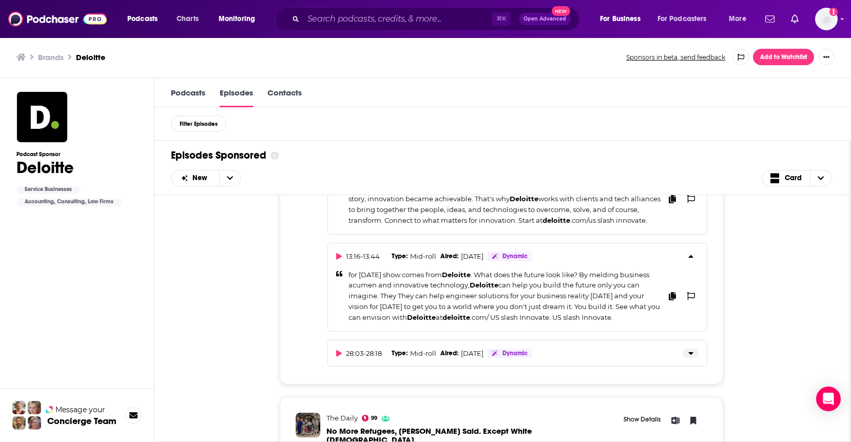
click at [692, 352] on icon at bounding box center [690, 353] width 5 height 3
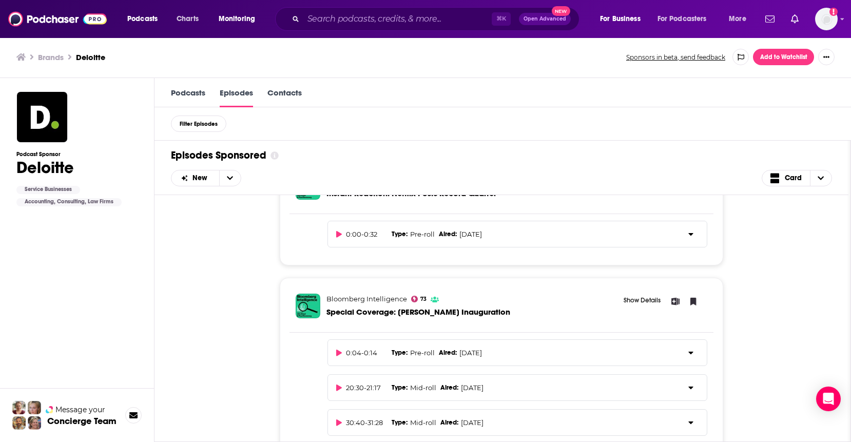
scroll to position [2854, 0]
